Goal: Task Accomplishment & Management: Manage account settings

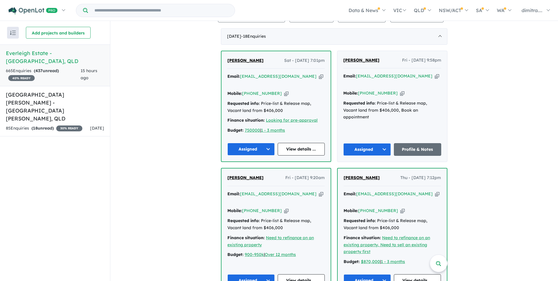
scroll to position [265, 0]
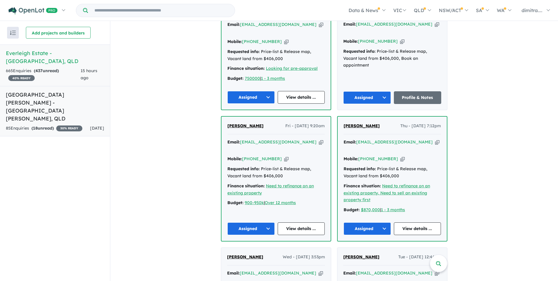
click at [76, 92] on h5 "[GEOGRAPHIC_DATA][PERSON_NAME] - [GEOGRAPHIC_DATA][PERSON_NAME] , [GEOGRAPHIC_D…" at bounding box center [55, 107] width 98 height 32
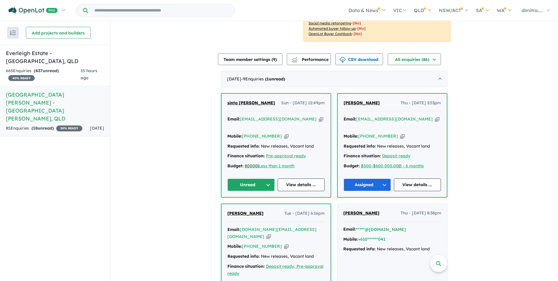
scroll to position [173, 0]
click at [297, 178] on link "View details ..." at bounding box center [301, 184] width 47 height 13
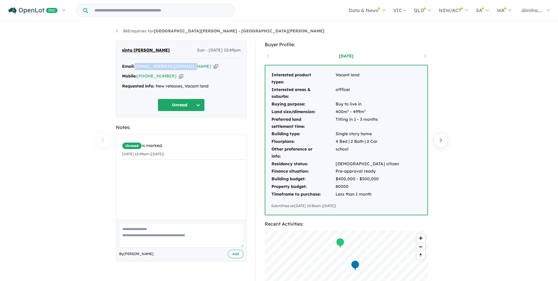
drag, startPoint x: 190, startPoint y: 67, endPoint x: 136, endPoint y: 67, distance: 54.1
click at [136, 67] on div "Email: sintolonappan@gmail.com Copied!" at bounding box center [181, 66] width 119 height 7
drag, startPoint x: 136, startPoint y: 67, endPoint x: 147, endPoint y: 66, distance: 11.8
copy a%20Monarch%20Glen%20Estate%20-%20Monarch%20Glen"] "[EMAIL_ADDRESS][DOMAIN_NAME]"
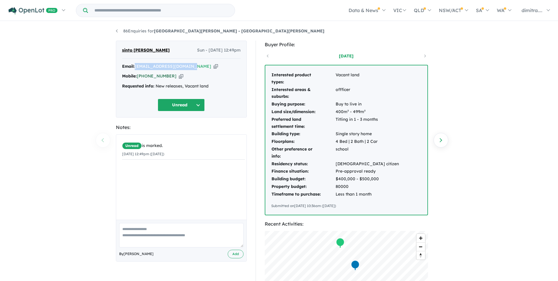
drag, startPoint x: 169, startPoint y: 75, endPoint x: 138, endPoint y: 75, distance: 31.5
click at [138, 75] on div "Mobile: +61 423 242 356 Copied!" at bounding box center [181, 76] width 119 height 7
drag, startPoint x: 138, startPoint y: 75, endPoint x: 142, endPoint y: 75, distance: 4.4
copy link "[PHONE_NUMBER]"
drag, startPoint x: 155, startPoint y: 50, endPoint x: 120, endPoint y: 53, distance: 35.7
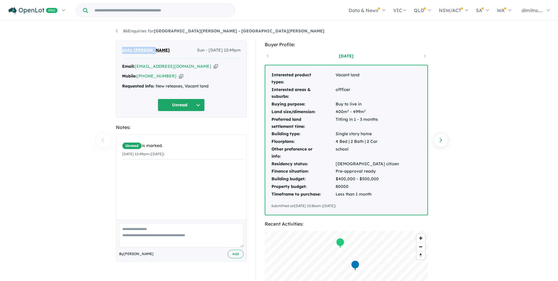
click at [120, 53] on div "sinto lonappan Sun - 21/09/2025, 12:49pm Email: sintolonappan@gmail.com Copied!…" at bounding box center [181, 79] width 131 height 77
drag, startPoint x: 120, startPoint y: 53, endPoint x: 131, endPoint y: 50, distance: 11.6
copy span "sinto [PERSON_NAME]"
click at [181, 107] on button "Unread" at bounding box center [181, 105] width 47 height 13
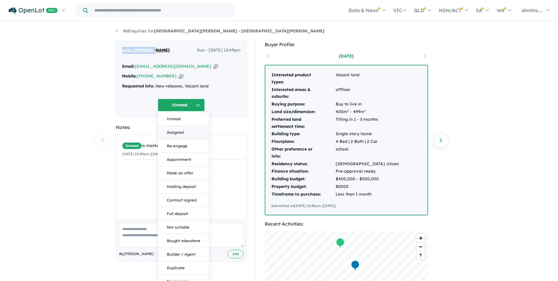
click at [183, 134] on button "Assigned" at bounding box center [183, 133] width 51 height 14
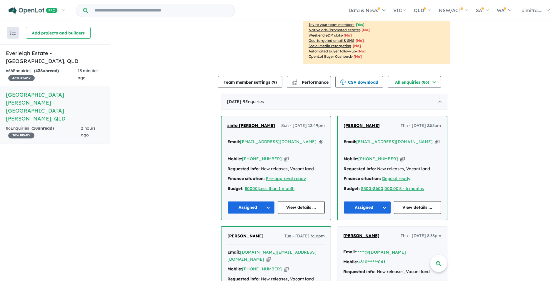
scroll to position [176, 0]
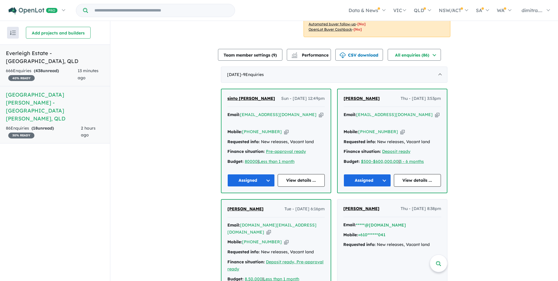
click at [53, 67] on div "666 Enquir ies ( 438 unread) 40 % READY" at bounding box center [42, 74] width 72 height 14
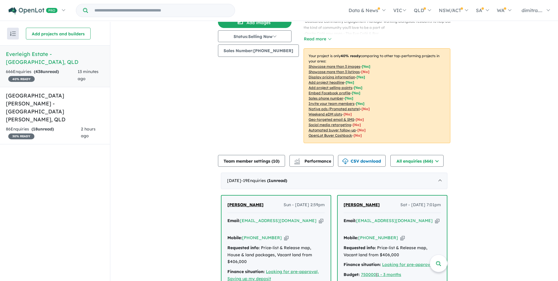
scroll to position [147, 0]
